Goal: Task Accomplishment & Management: Manage account settings

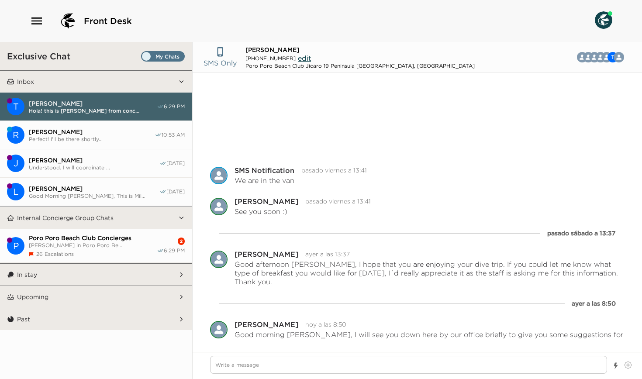
scroll to position [102, 0]
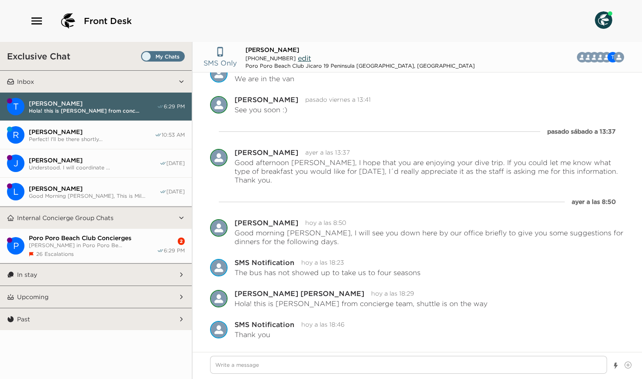
type textarea "x"
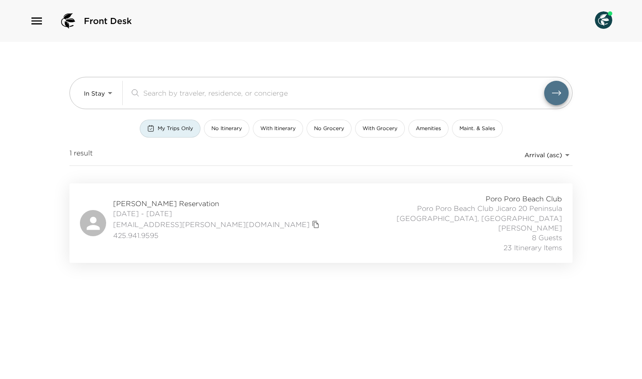
click at [170, 207] on span "Deborah Chaves-Hjort Reservation" at bounding box center [217, 204] width 209 height 10
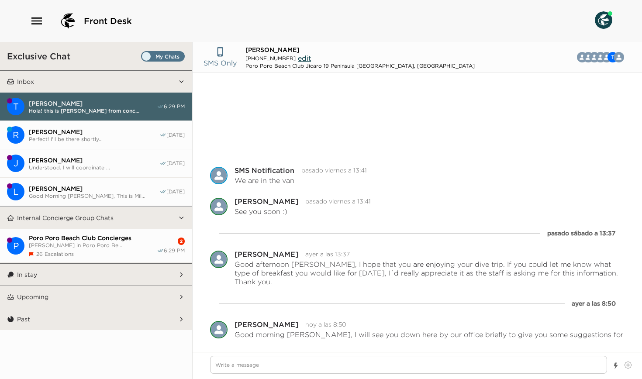
scroll to position [102, 0]
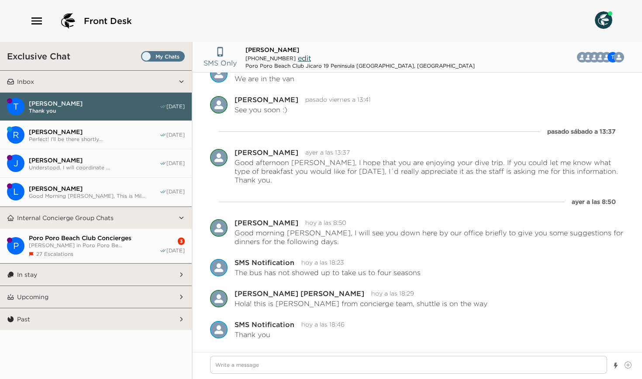
type textarea "x"
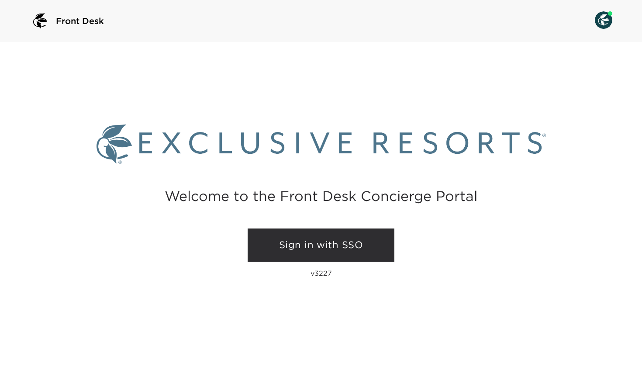
click at [307, 249] on link "Sign in with SSO" at bounding box center [321, 244] width 147 height 33
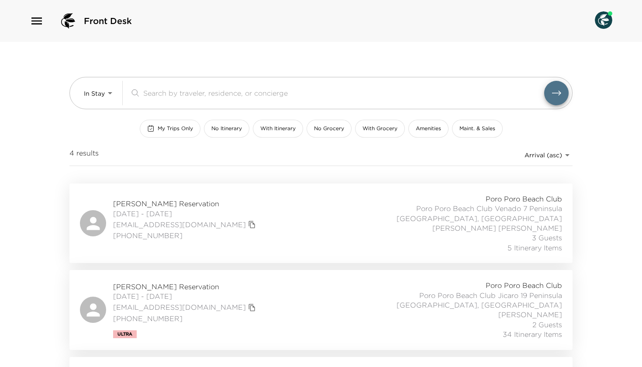
click at [170, 128] on span "My Trips Only" at bounding box center [175, 128] width 35 height 7
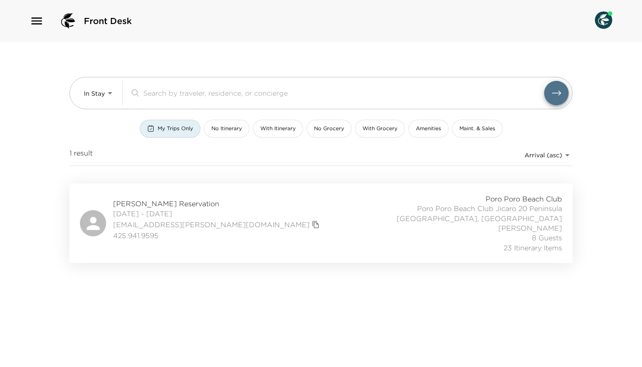
click at [153, 207] on span "[PERSON_NAME] Reservation" at bounding box center [217, 204] width 209 height 10
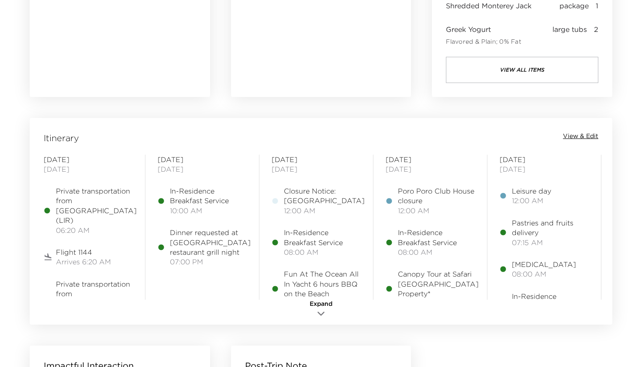
scroll to position [625, 0]
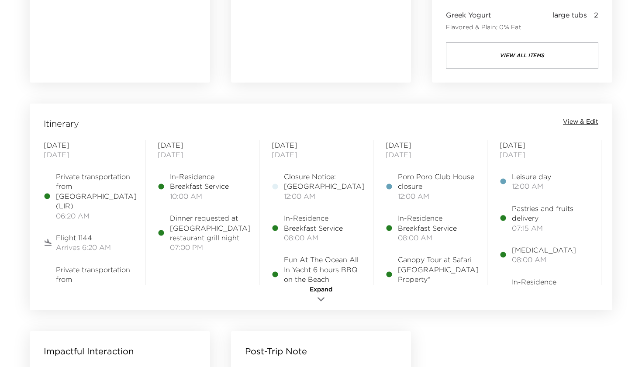
click at [574, 125] on div "Itinerary View & Edit" at bounding box center [320, 123] width 579 height 12
click at [574, 123] on span "View & Edit" at bounding box center [580, 121] width 35 height 9
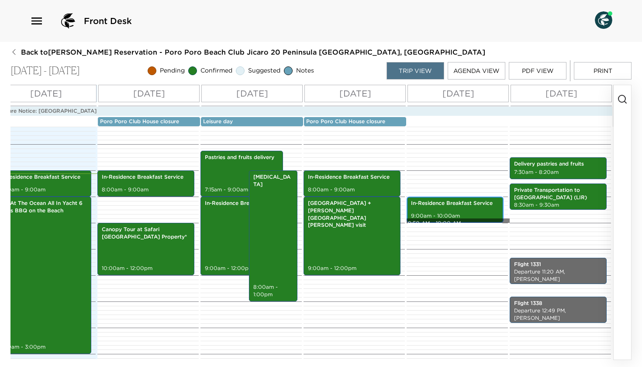
click at [461, 217] on p "9:00am - 10:00am" at bounding box center [455, 215] width 88 height 7
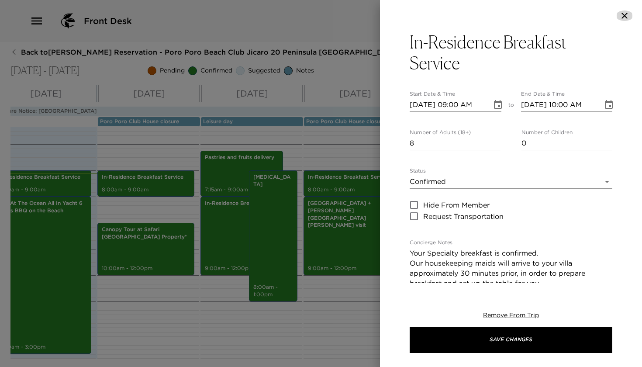
click at [626, 17] on icon "button" at bounding box center [624, 16] width 6 height 6
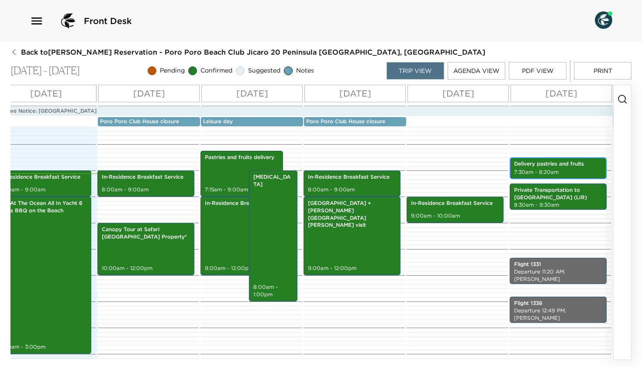
click at [565, 169] on p "7:30am - 8:20am" at bounding box center [558, 172] width 88 height 7
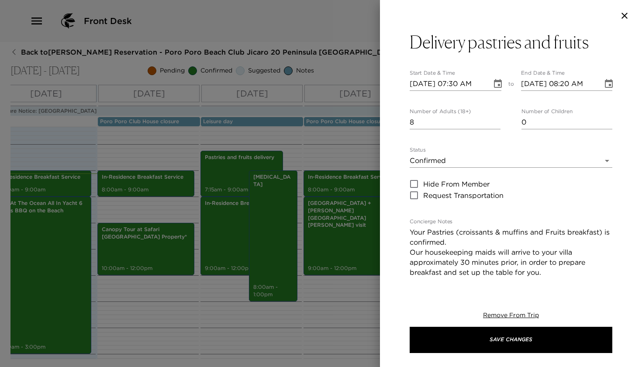
click at [625, 15] on icon "button" at bounding box center [624, 16] width 6 height 6
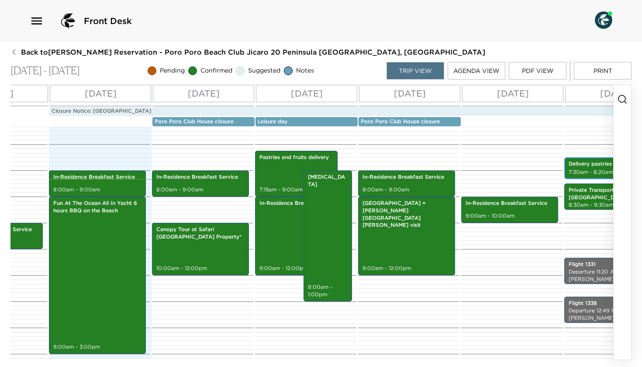
scroll to position [0, 245]
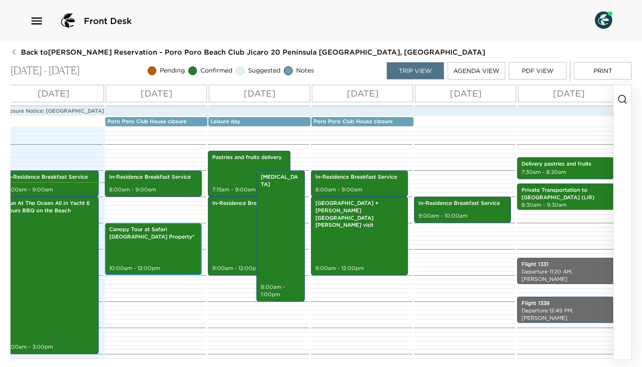
click at [140, 253] on div "Canopy Tour at Safari [GEOGRAPHIC_DATA] Property* 10:00am - 12:00pm" at bounding box center [153, 249] width 92 height 50
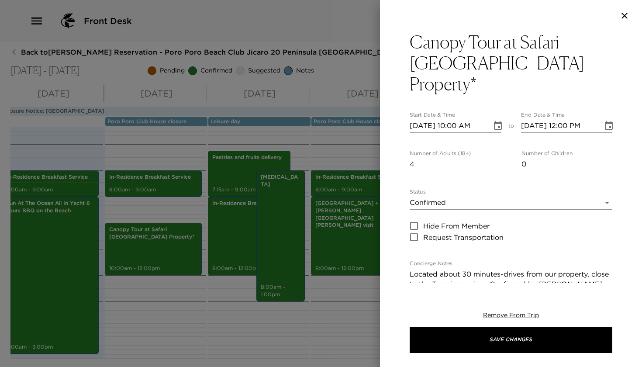
click at [500, 121] on icon "Choose date, selected date is Sep 2, 2025" at bounding box center [498, 126] width 10 height 10
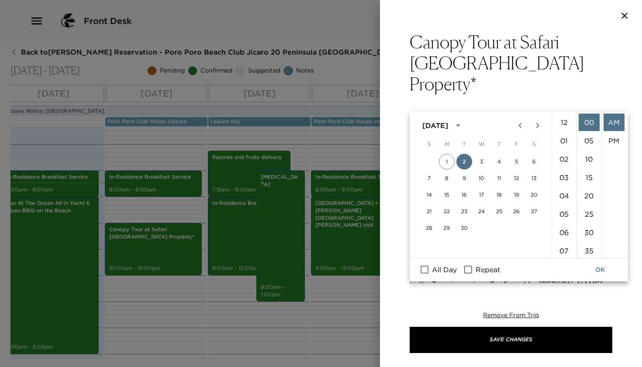
scroll to position [183, 0]
click at [564, 142] on li "11" at bounding box center [564, 140] width 21 height 17
type input "[DATE] 11:00 AM"
click at [602, 270] on button "OK" at bounding box center [600, 270] width 28 height 16
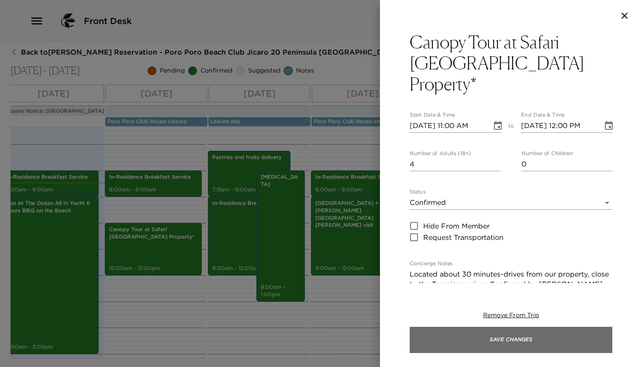
click at [521, 336] on button "Save Changes" at bounding box center [511, 340] width 203 height 26
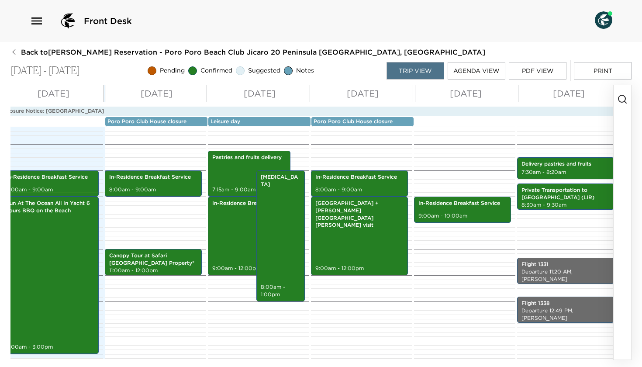
click at [620, 102] on circle "button" at bounding box center [621, 98] width 7 height 7
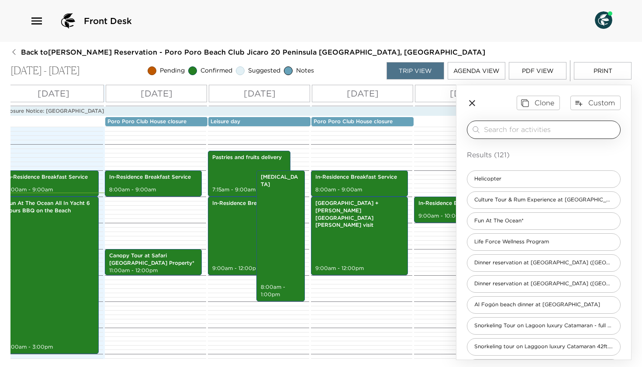
click at [497, 128] on input "search" at bounding box center [550, 129] width 133 height 10
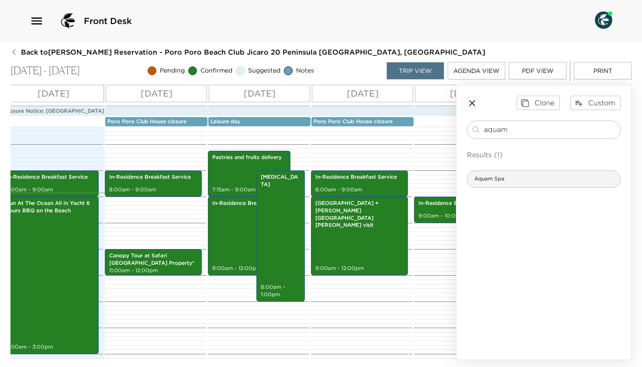
type input "aquam"
click at [490, 177] on span "Aquam Spa" at bounding box center [489, 178] width 44 height 7
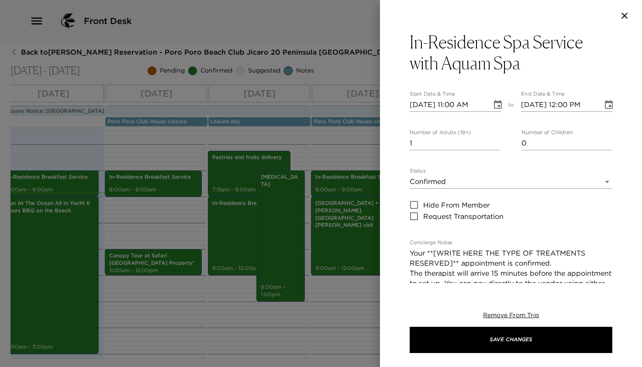
type textarea "Your **[WRITE HERE THE TYPE OF TREATMENTS RESERVED]** appointment is confirmed.…"
click at [497, 107] on icon "Choose date, selected date is Aug 30, 2025" at bounding box center [498, 105] width 10 height 10
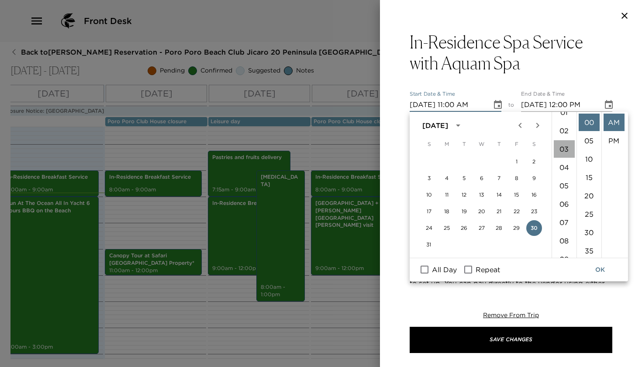
click at [564, 148] on li "03" at bounding box center [564, 148] width 21 height 17
click at [563, 133] on li "01" at bounding box center [564, 134] width 21 height 17
click at [615, 142] on li "PM" at bounding box center [614, 140] width 21 height 17
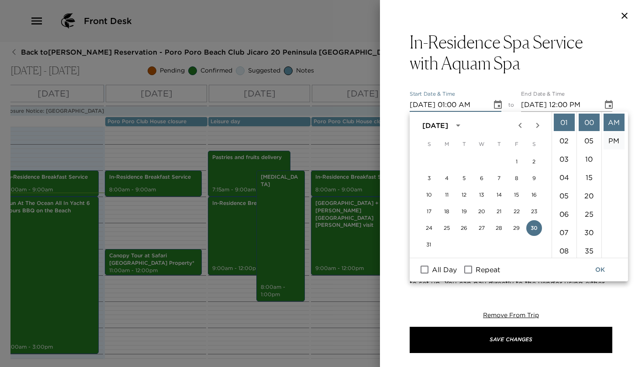
type input "[DATE] 01:00 PM"
type input "[DATE] 02:00 PM"
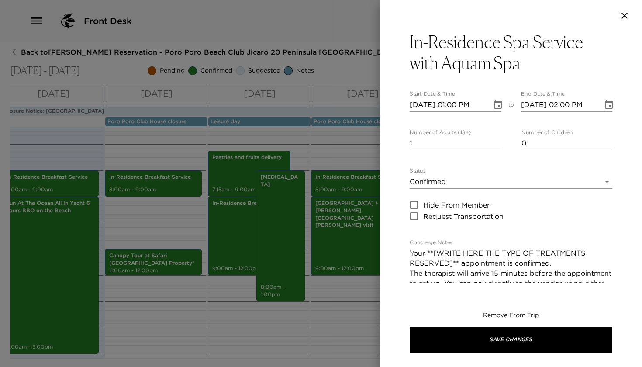
click at [501, 106] on icon "Choose date, selected date is Aug 30, 2025" at bounding box center [498, 104] width 8 height 9
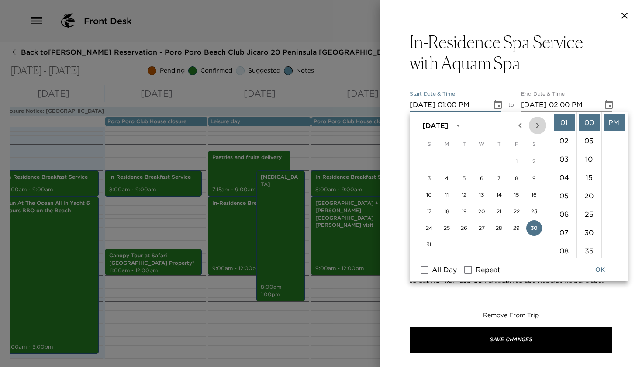
click at [535, 127] on icon "Next month" at bounding box center [537, 125] width 10 height 10
click at [480, 162] on button "3" at bounding box center [482, 162] width 16 height 16
type input "[DATE] 01:00 PM"
type input "[DATE] 02:00 PM"
click at [602, 266] on button "OK" at bounding box center [600, 270] width 28 height 16
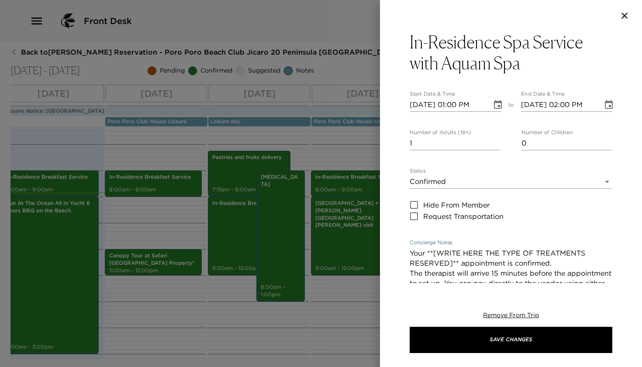
drag, startPoint x: 427, startPoint y: 251, endPoint x: 459, endPoint y: 262, distance: 34.3
click at [459, 262] on textarea "Your **[WRITE HERE THE TYPE OF TREATMENTS RESERVED]** appointment is confirmed.…" at bounding box center [511, 288] width 203 height 80
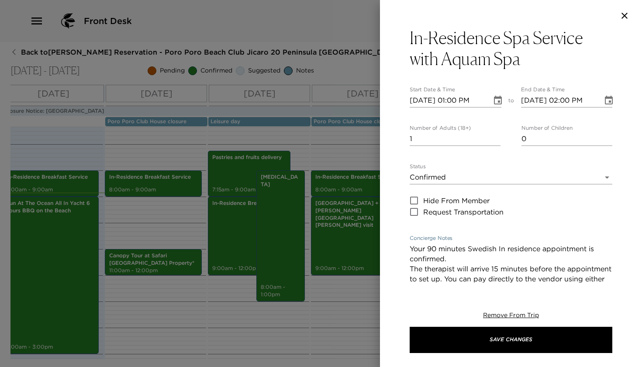
scroll to position [5, 0]
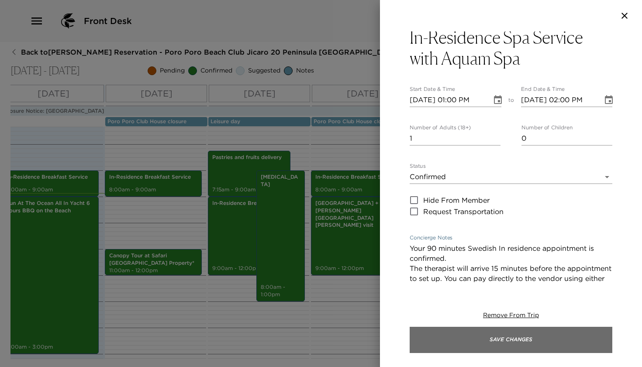
type textarea "Your 90 minutes Swedish In residence appointment is confirmed. The therapist wi…"
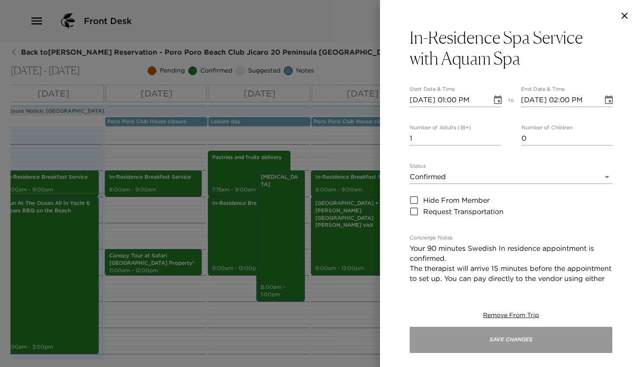
click at [474, 345] on button "Save Changes" at bounding box center [511, 340] width 203 height 26
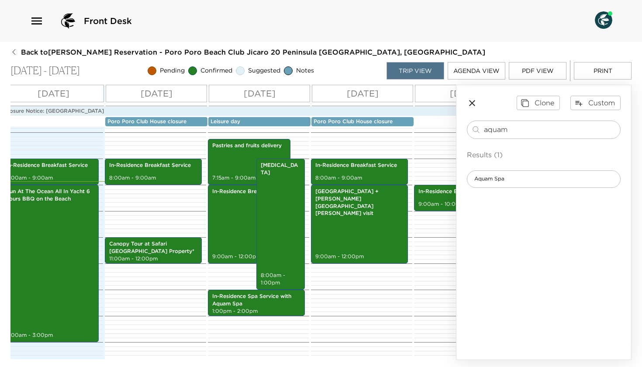
scroll to position [179, 0]
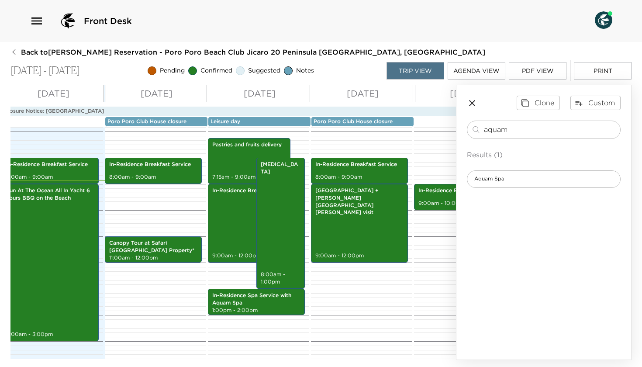
click at [471, 103] on icon "button" at bounding box center [472, 103] width 10 height 10
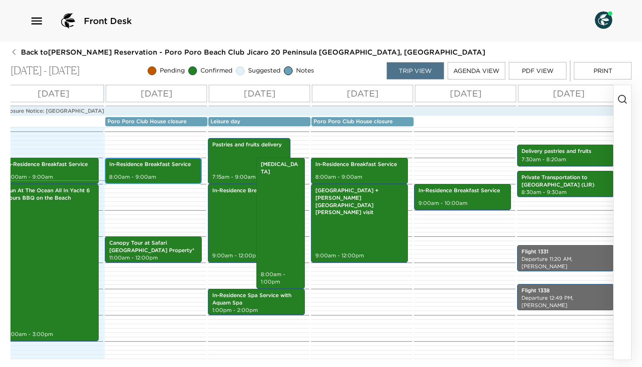
click at [146, 170] on div "In-Residence Breakfast Service 8:00am - 9:00am" at bounding box center [153, 171] width 92 height 24
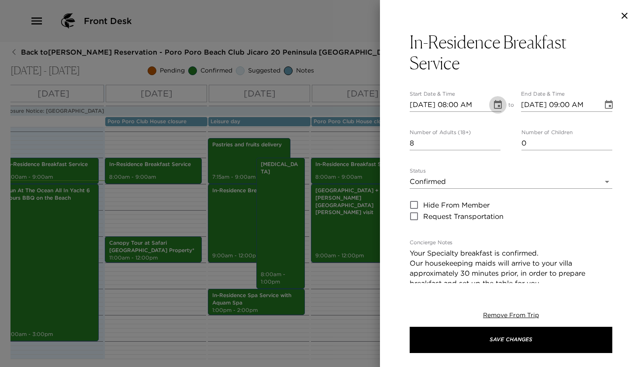
click at [497, 110] on button "Choose date, selected date is Sep 2, 2025" at bounding box center [497, 104] width 17 height 17
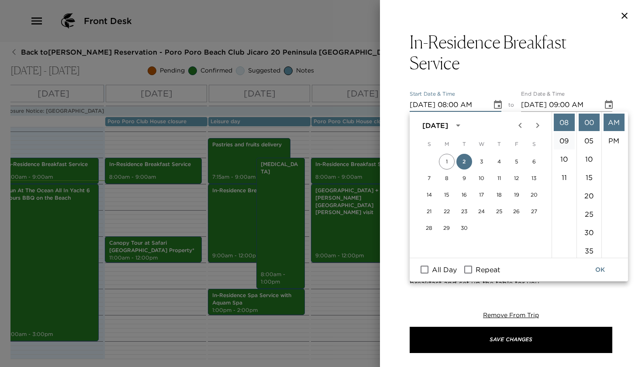
click at [569, 141] on li "09" at bounding box center [564, 140] width 21 height 17
type input "[DATE] 09:00 AM"
click at [604, 271] on button "OK" at bounding box center [600, 270] width 28 height 16
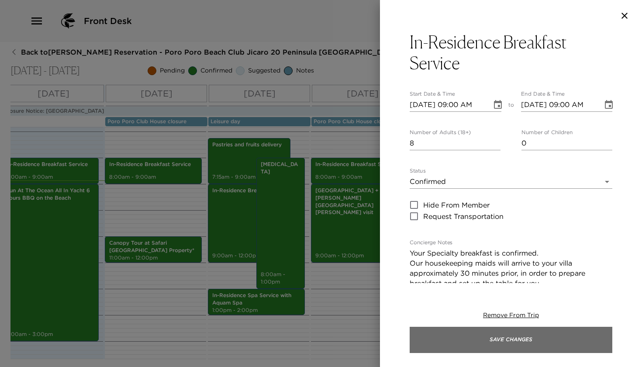
click at [410, 350] on button "Save Changes" at bounding box center [511, 340] width 203 height 26
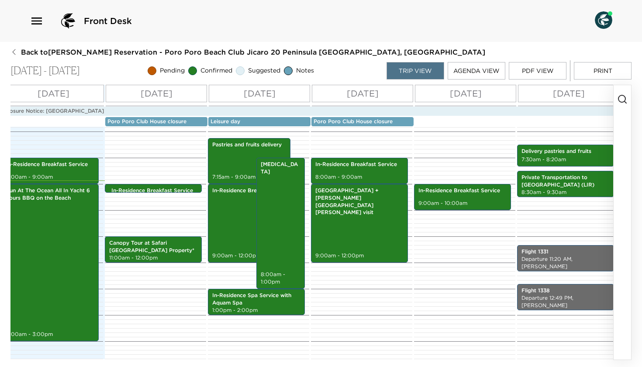
click at [154, 192] on div "In-Residence Breakfast Service 9:00am - 9:00am Canopy Tour at Safari [GEOGRAPHI…" at bounding box center [154, 262] width 99 height 629
click at [156, 185] on div "In-Residence Breakfast Service 9:00am - 9:00am" at bounding box center [156, 188] width 92 height 7
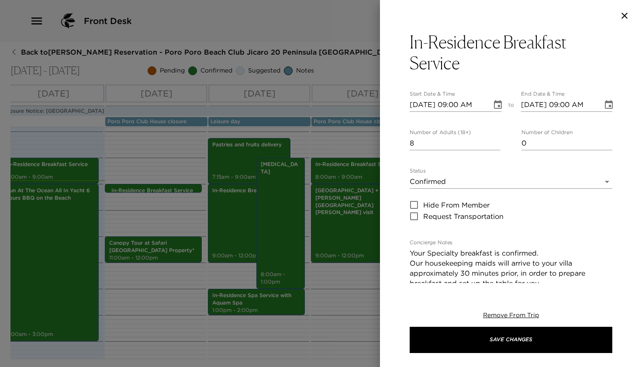
click at [615, 104] on button "Choose date, selected date is Sep 2, 2025" at bounding box center [608, 104] width 17 height 17
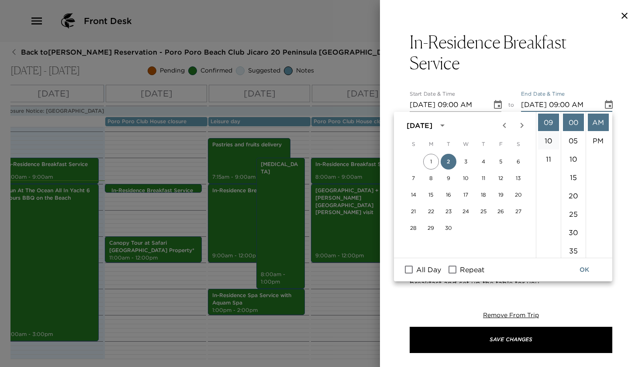
click at [549, 139] on li "10" at bounding box center [548, 140] width 21 height 17
type input "[DATE] 10:00 AM"
click at [583, 269] on button "OK" at bounding box center [584, 270] width 28 height 16
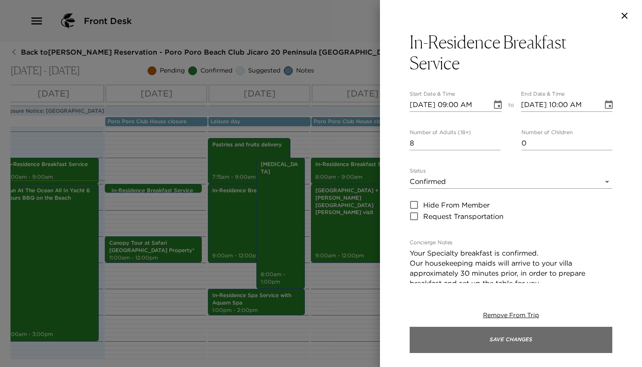
click at [410, 331] on button "Save Changes" at bounding box center [511, 340] width 203 height 26
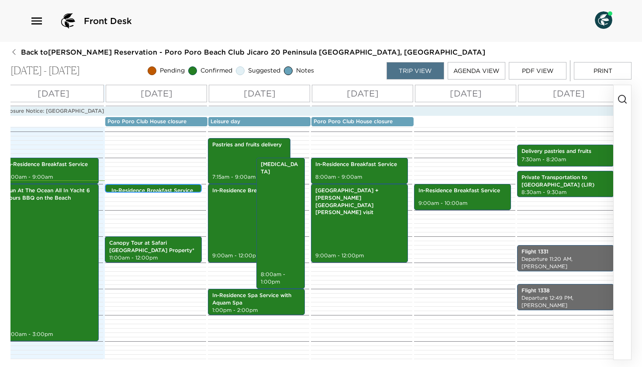
click at [159, 187] on p "In-Residence Breakfast Service" at bounding box center [155, 190] width 88 height 7
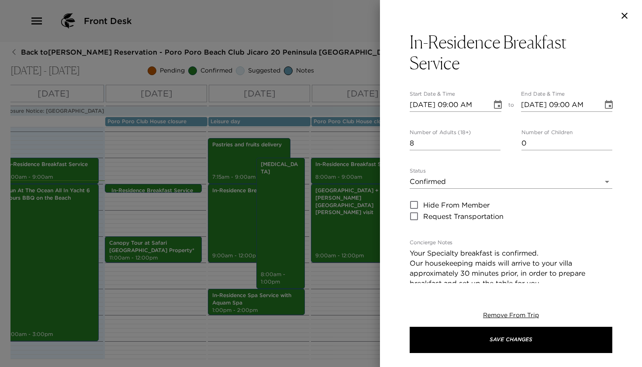
click at [615, 103] on button "Choose date, selected date is Sep 2, 2025" at bounding box center [608, 104] width 17 height 17
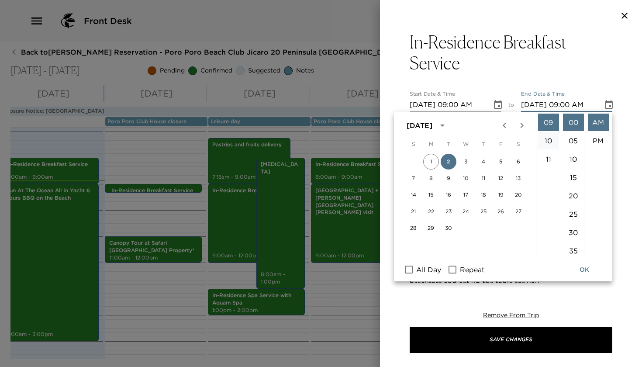
click at [551, 145] on li "10" at bounding box center [548, 140] width 21 height 17
type input "[DATE] 10:00 AM"
click at [583, 269] on button "OK" at bounding box center [584, 270] width 28 height 16
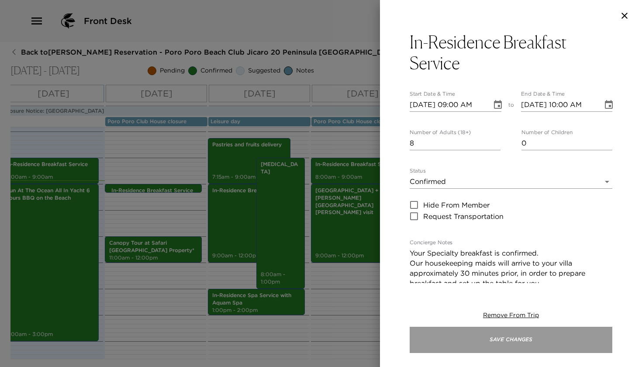
click at [410, 338] on button "Save Changes" at bounding box center [511, 340] width 203 height 26
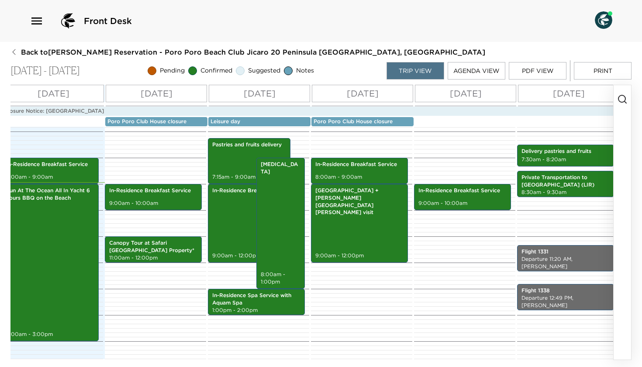
click at [598, 74] on button "Print" at bounding box center [603, 70] width 58 height 17
click at [267, 120] on p "Leisure day" at bounding box center [260, 121] width 98 height 7
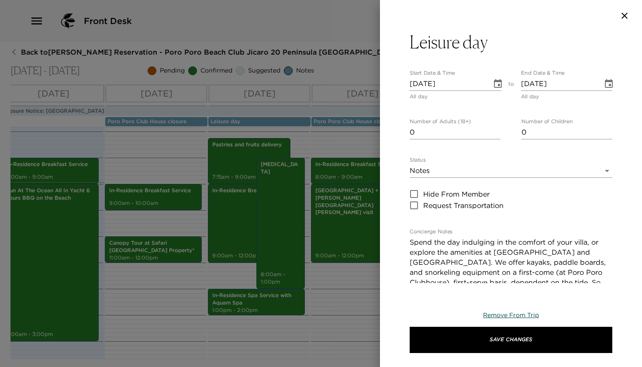
click at [506, 318] on span "Remove From Trip" at bounding box center [511, 315] width 56 height 8
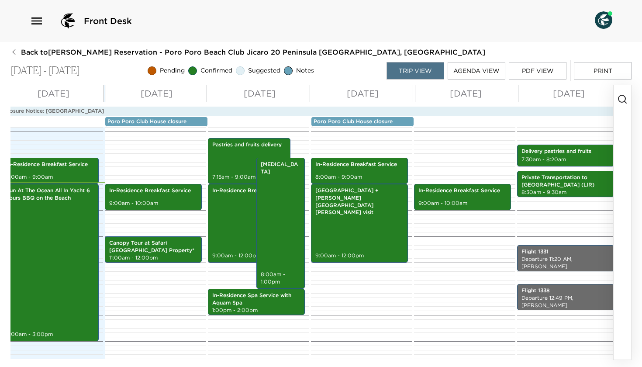
click at [624, 99] on icon "button" at bounding box center [622, 99] width 10 height 10
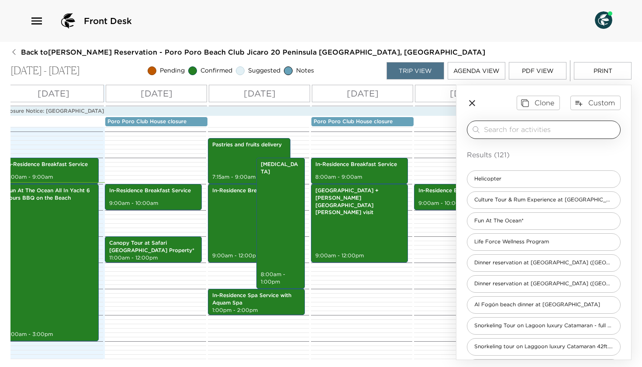
click at [506, 124] on input "search" at bounding box center [550, 129] width 133 height 10
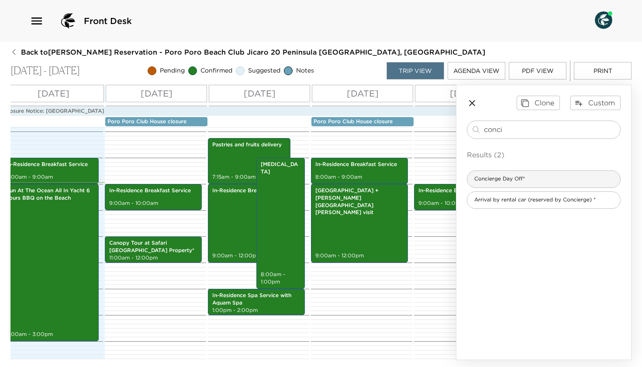
type input "conci"
click at [495, 180] on span "Concierge Day Off*" at bounding box center [499, 178] width 65 height 7
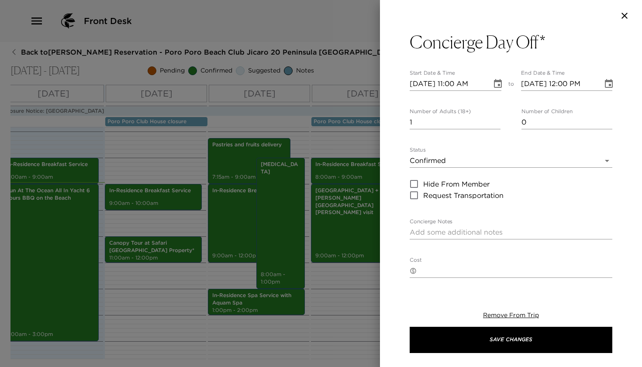
type textarea "I plan to be off-duty on this day. In anticipation of my day off, my ER concier…"
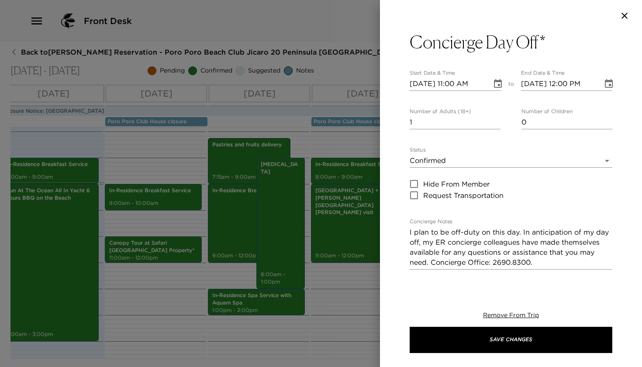
click at [433, 161] on body "Front Desk Back to [PERSON_NAME] Reservation - [GEOGRAPHIC_DATA] [GEOGRAPHIC_DA…" at bounding box center [321, 183] width 642 height 367
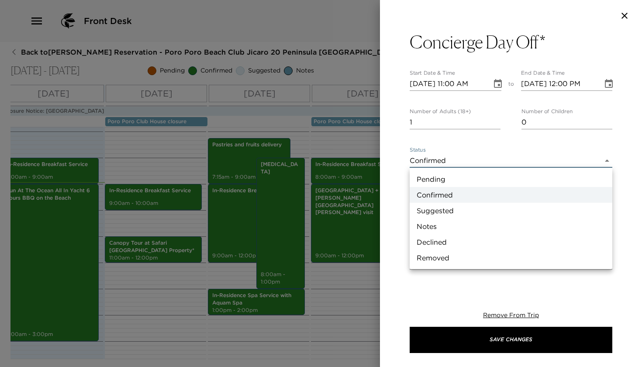
click at [423, 224] on li "Notes" at bounding box center [511, 226] width 203 height 16
type input "Concierge Note"
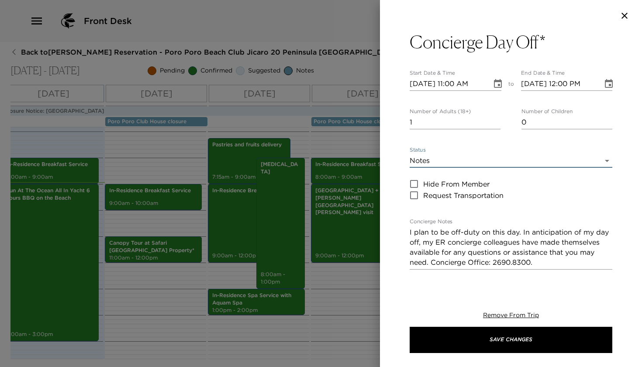
click at [501, 80] on icon "Choose date, selected date is Aug 30, 2025" at bounding box center [498, 83] width 8 height 9
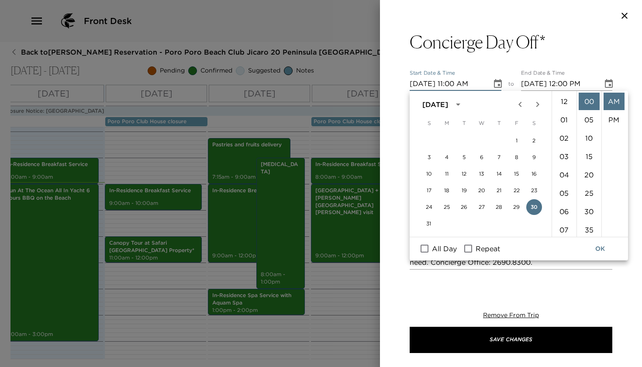
scroll to position [202, 0]
click at [426, 249] on input "All Day" at bounding box center [424, 248] width 18 height 11
checkbox input "true"
type input "[DATE]"
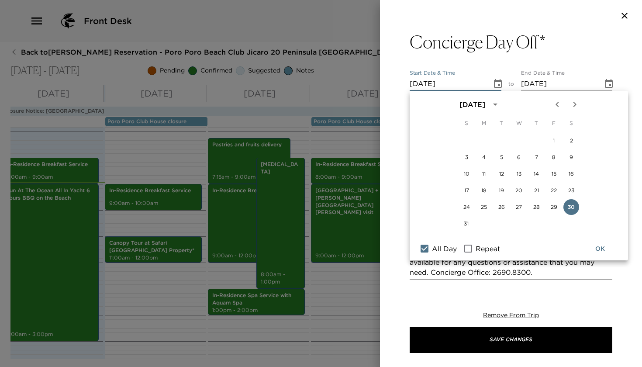
click at [597, 249] on button "OK" at bounding box center [600, 249] width 28 height 16
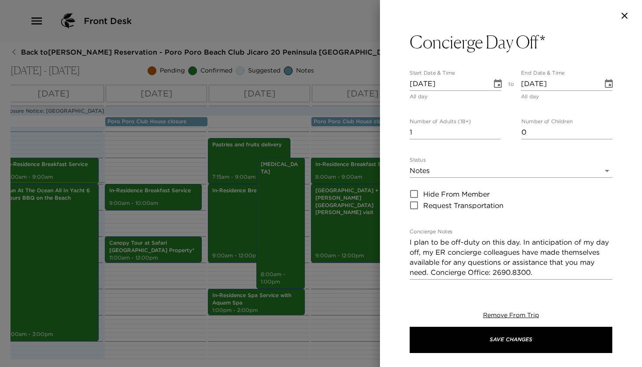
type input "0"
click at [498, 134] on input "0" at bounding box center [455, 132] width 91 height 14
click at [501, 89] on button "Choose date, selected date is Aug 30, 2025" at bounding box center [497, 83] width 17 height 17
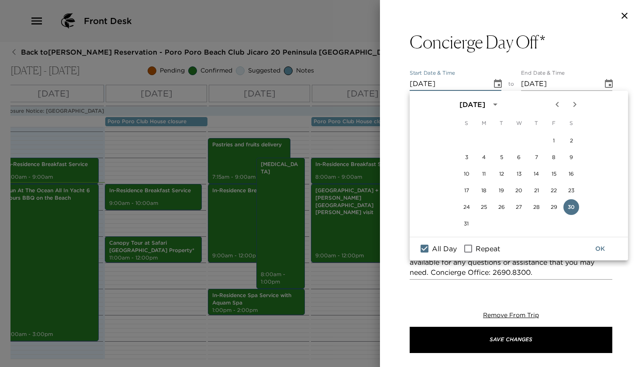
click at [573, 105] on icon "Next month" at bounding box center [575, 104] width 10 height 10
click at [516, 140] on button "3" at bounding box center [519, 141] width 16 height 16
type input "[DATE]"
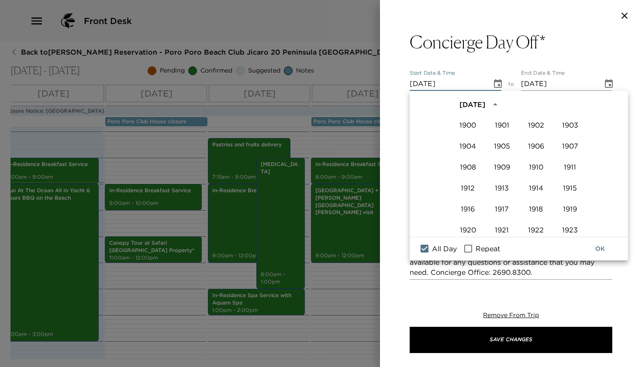
scroll to position [599, 0]
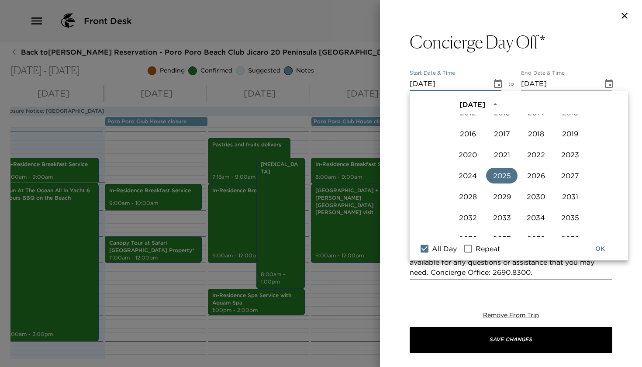
click at [604, 250] on button "OK" at bounding box center [600, 249] width 28 height 16
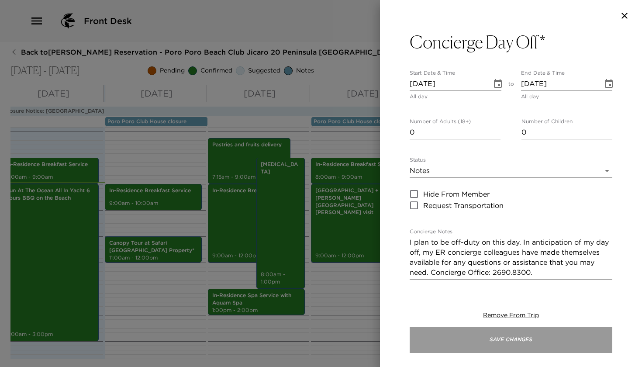
click at [518, 336] on button "Save Changes" at bounding box center [511, 340] width 203 height 26
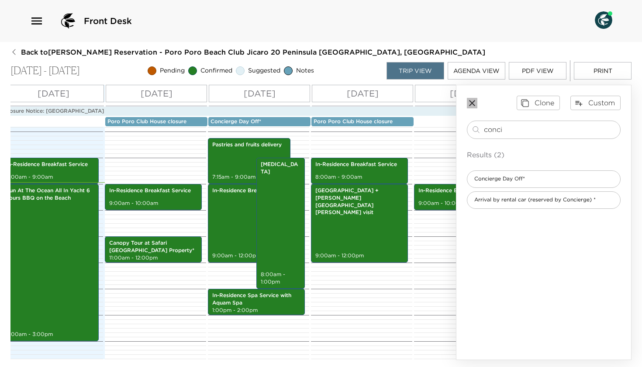
click at [473, 103] on icon "button" at bounding box center [472, 103] width 10 height 10
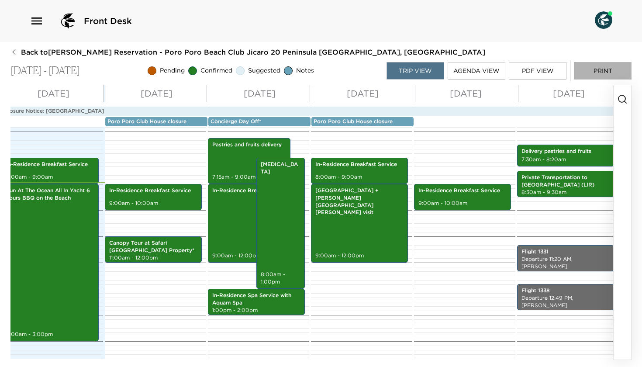
click at [597, 73] on button "Print" at bounding box center [603, 70] width 58 height 17
click at [597, 71] on button "Print" at bounding box center [603, 70] width 58 height 17
click at [600, 72] on button "Print" at bounding box center [603, 70] width 58 height 17
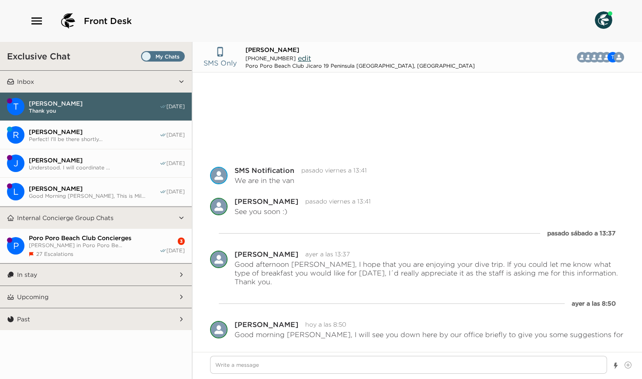
scroll to position [102, 0]
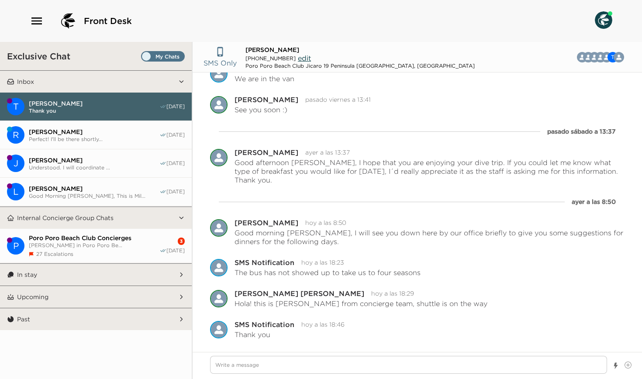
type textarea "x"
